Goal: Book appointment/travel/reservation

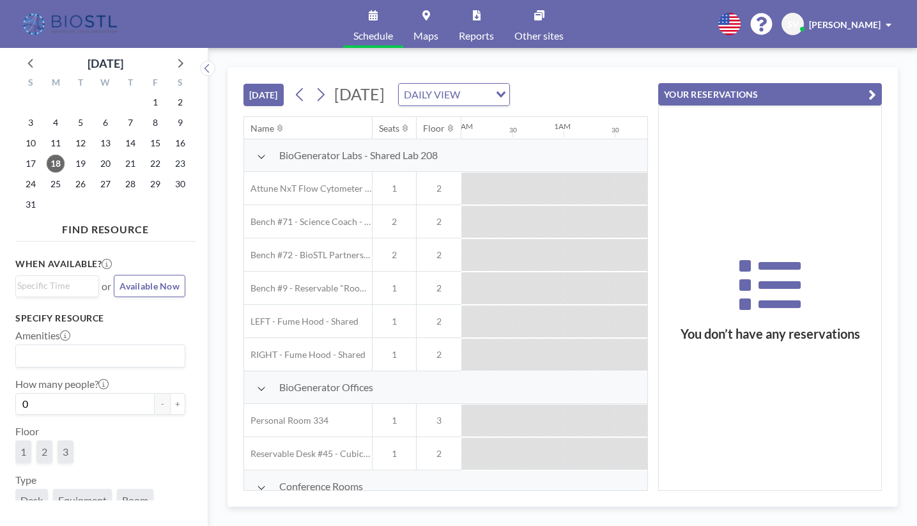
scroll to position [0, 971]
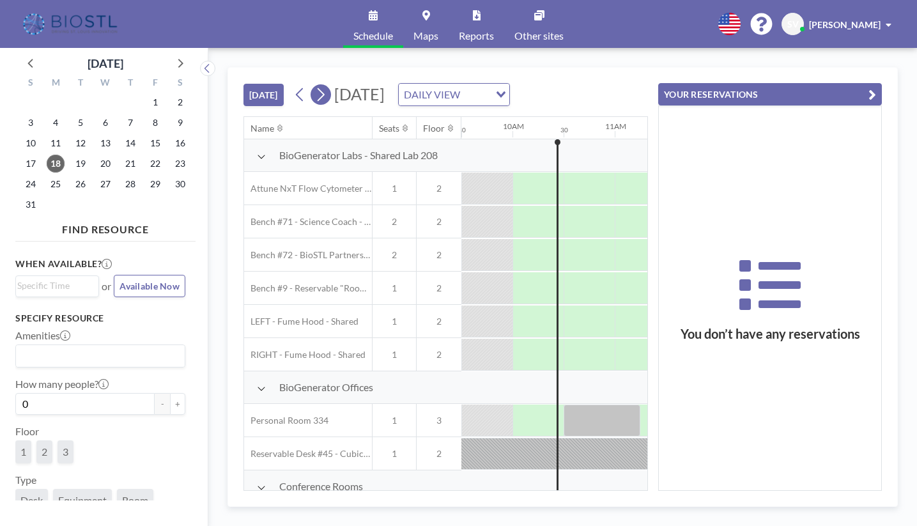
click at [323, 92] on icon at bounding box center [320, 94] width 12 height 19
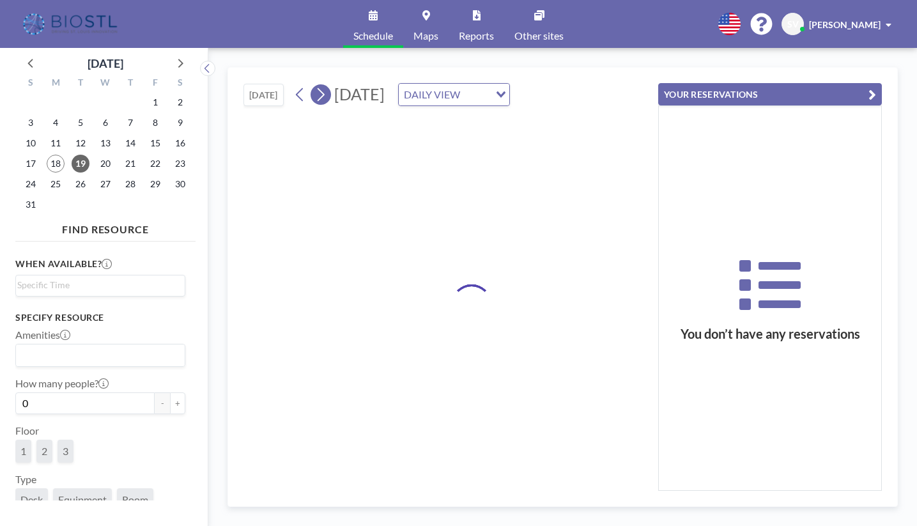
click at [323, 92] on icon at bounding box center [321, 94] width 7 height 13
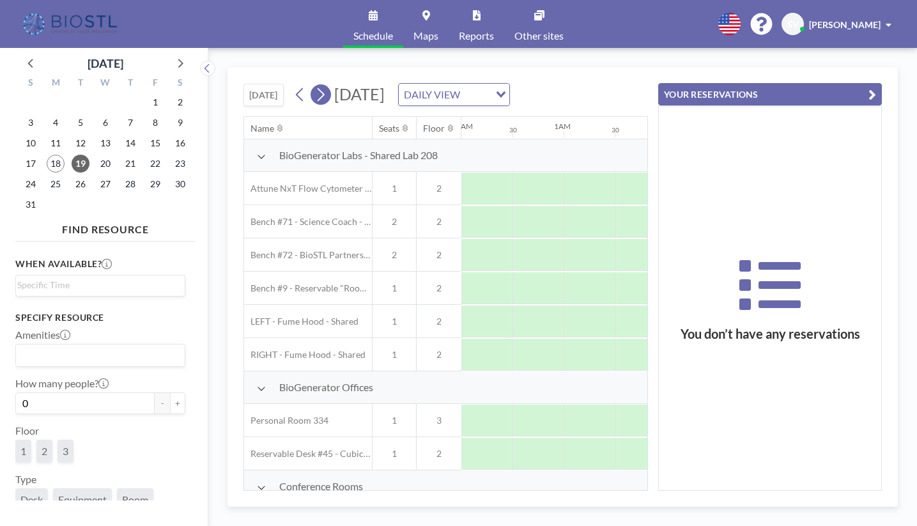
scroll to position [0, 0]
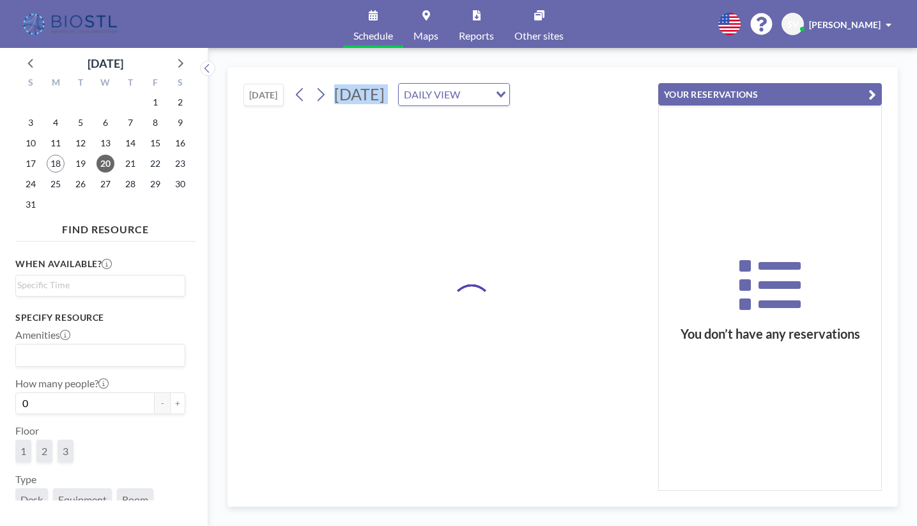
click at [323, 91] on div "[DATE] DAILY VIEW Loading..." at bounding box center [400, 94] width 220 height 23
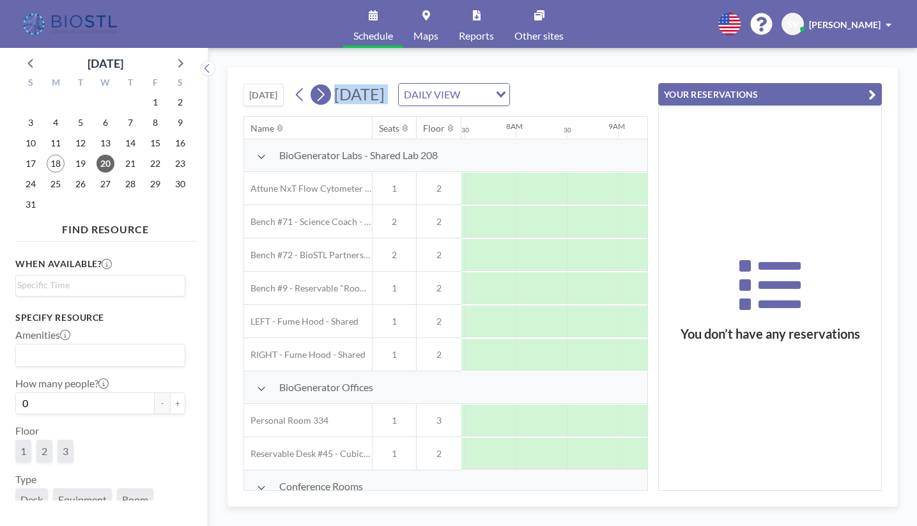
scroll to position [0, 767]
click at [318, 99] on icon at bounding box center [320, 94] width 12 height 19
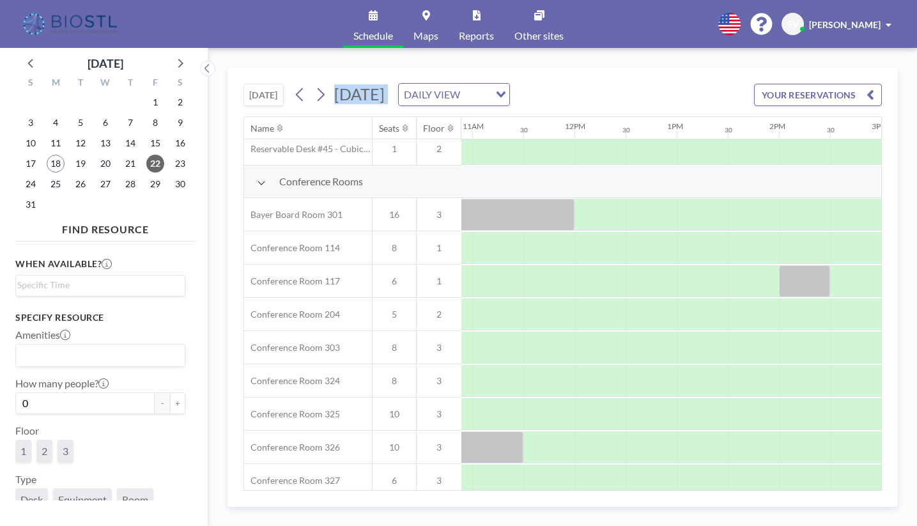
scroll to position [320, 1114]
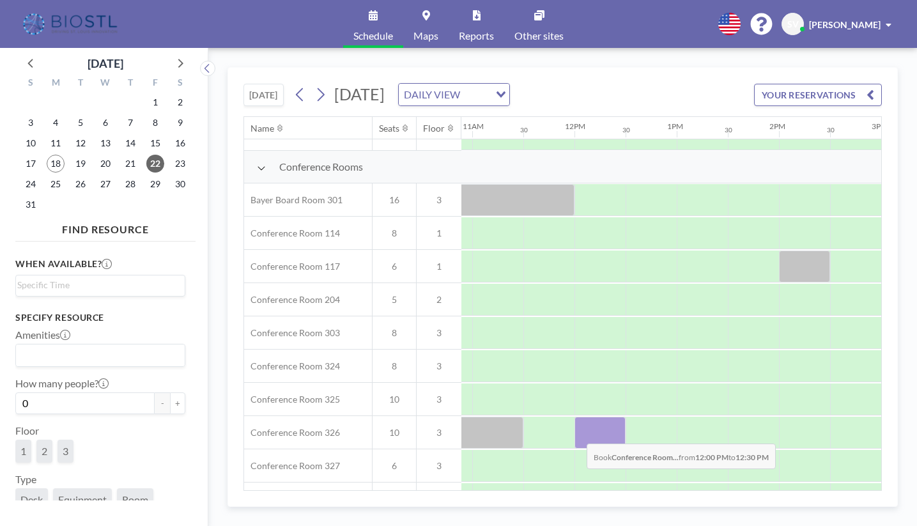
click at [576, 434] on div at bounding box center [599, 433] width 51 height 32
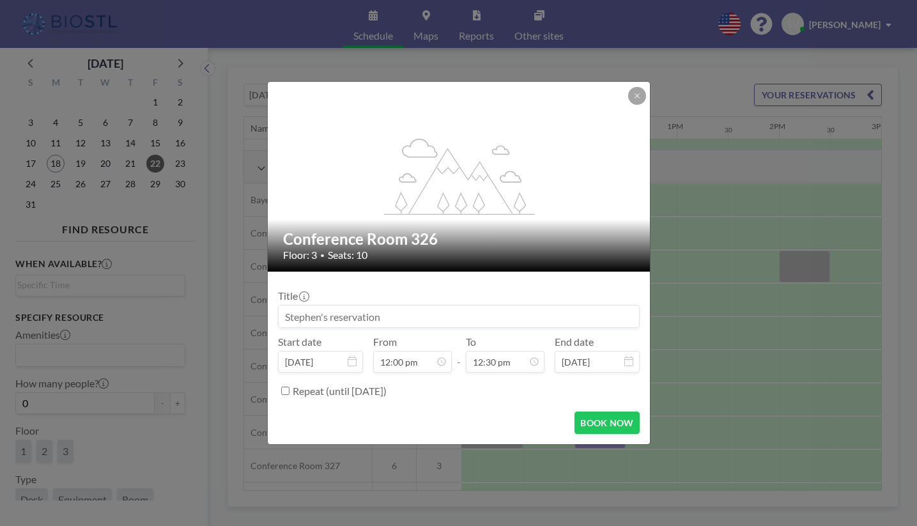
click at [455, 314] on input at bounding box center [459, 316] width 360 height 22
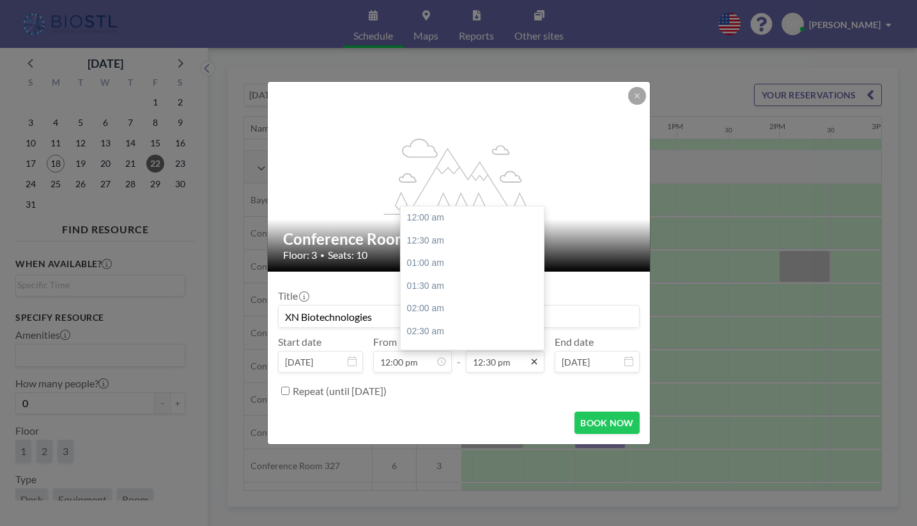
scroll to position [569, 0]
type input "XN Biotechnologies"
click at [420, 238] on div "01:00 pm" at bounding box center [476, 240] width 150 height 23
type input "01:00 pm"
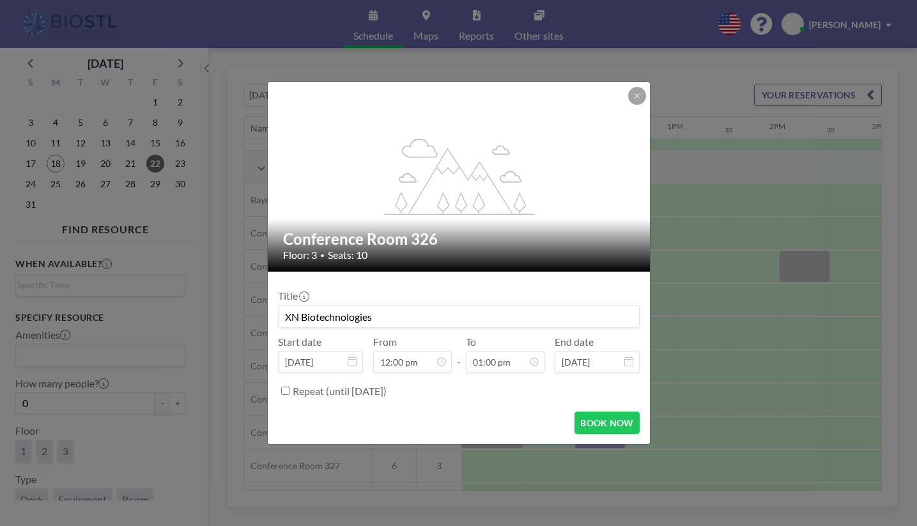
scroll to position [546, 0]
click at [609, 419] on button "BOOK NOW" at bounding box center [606, 423] width 65 height 22
